Goal: Transaction & Acquisition: Purchase product/service

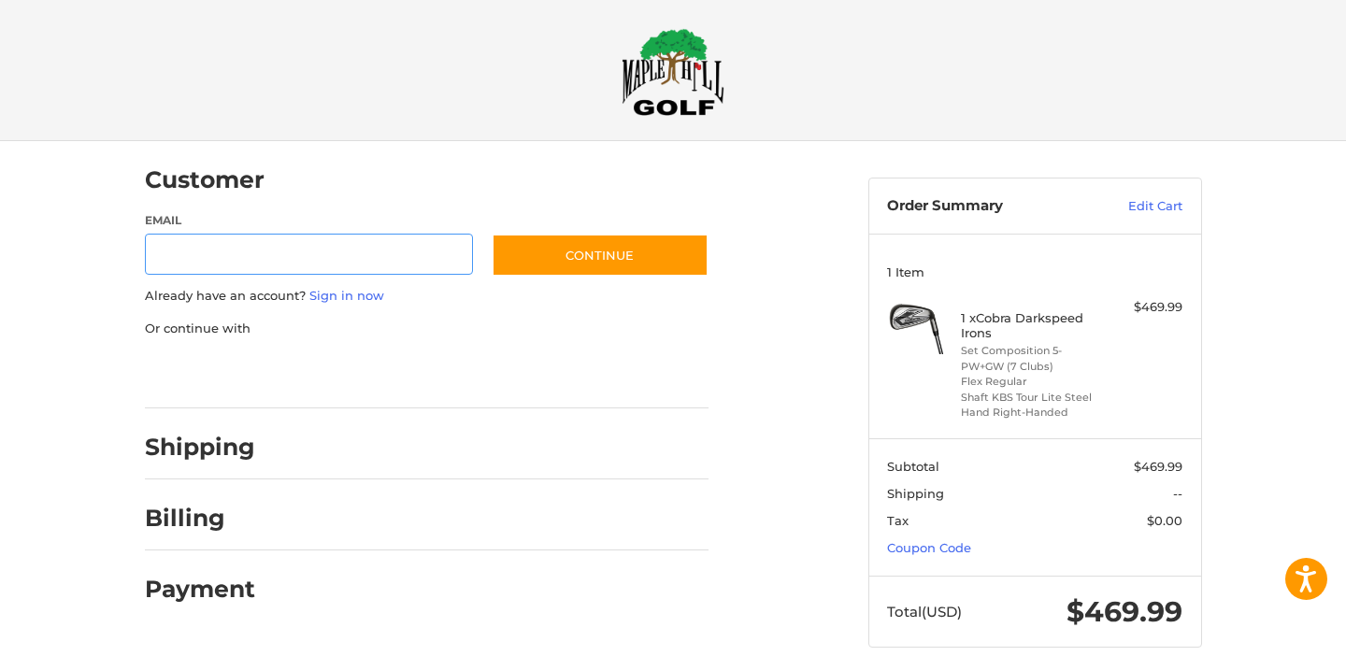
scroll to position [19, 0]
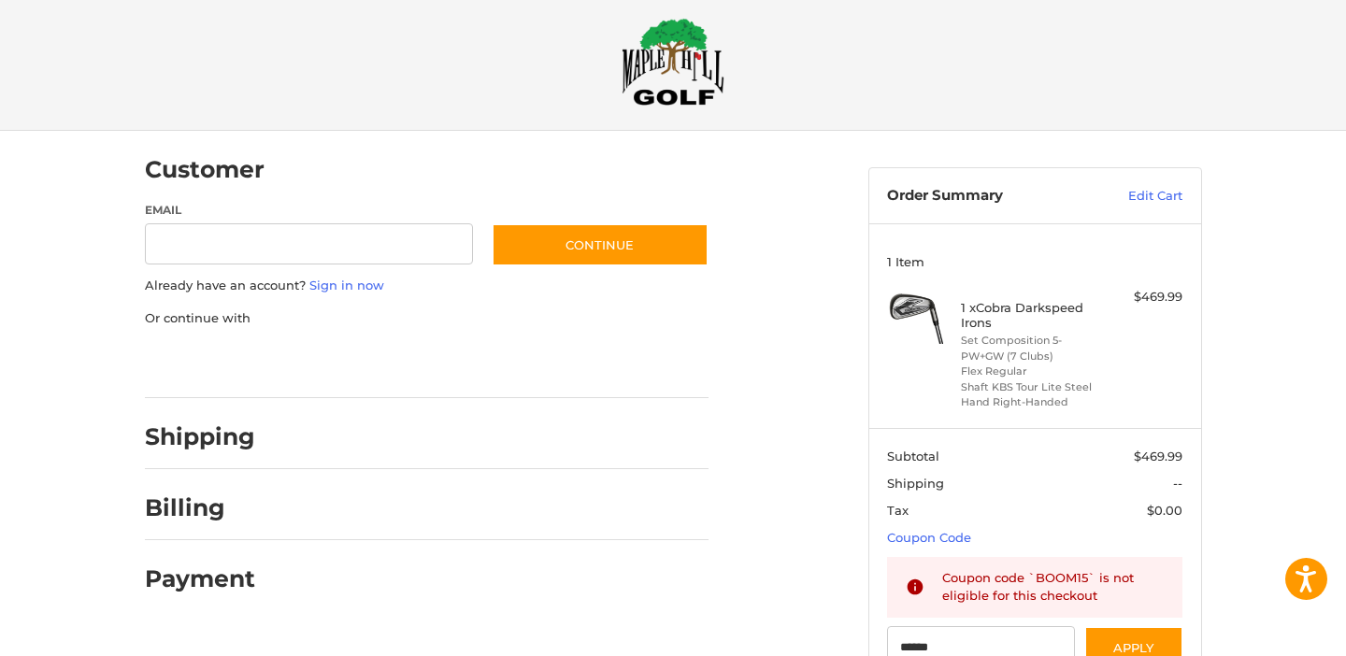
type input "******"
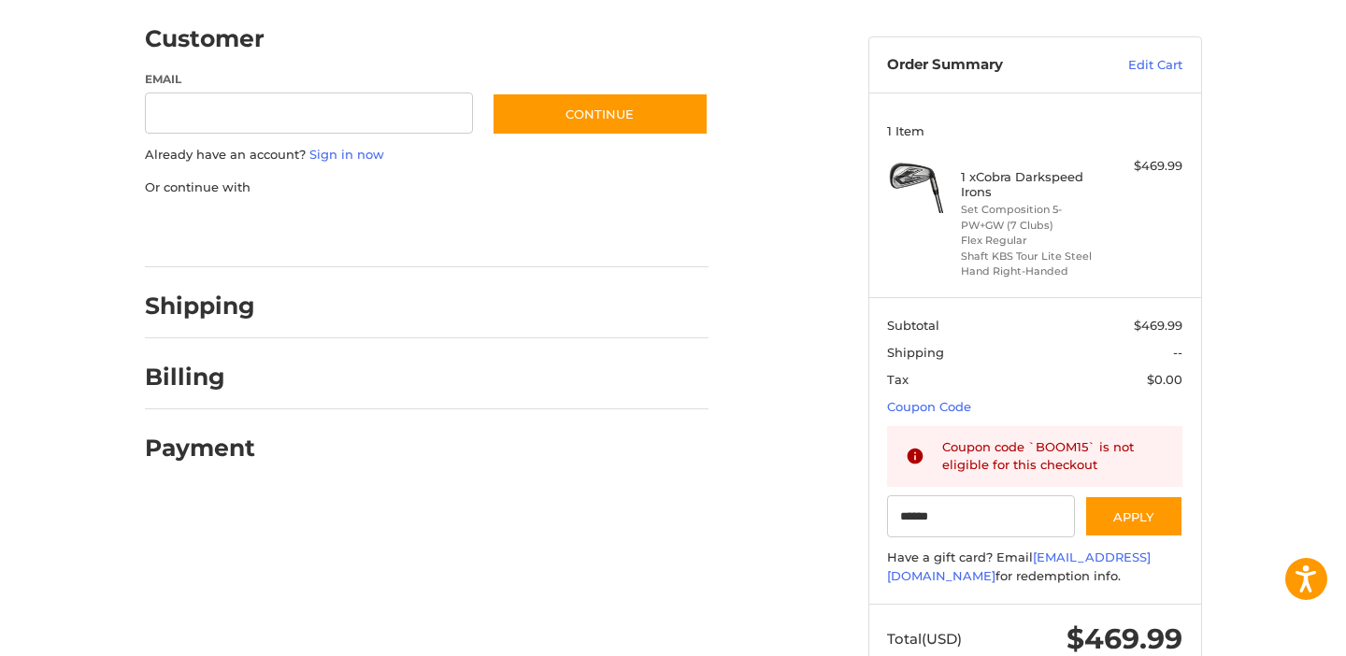
scroll to position [0, 0]
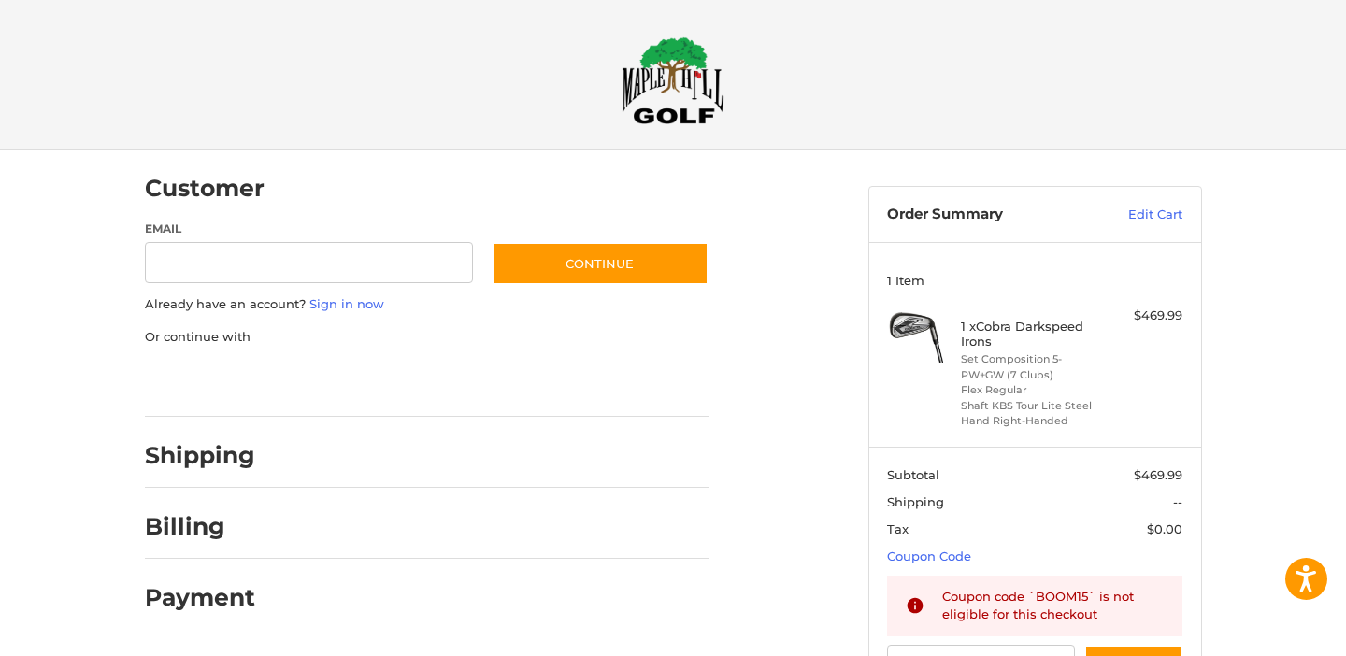
click at [671, 64] on img at bounding box center [672, 80] width 103 height 88
